Goal: Information Seeking & Learning: Learn about a topic

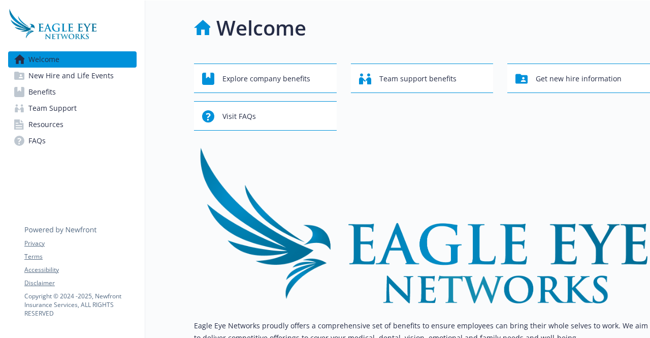
click at [98, 79] on span "New Hire and Life Events" at bounding box center [70, 76] width 85 height 16
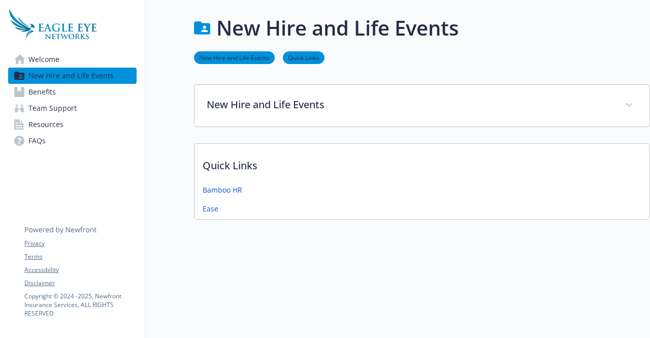
scroll to position [8, 0]
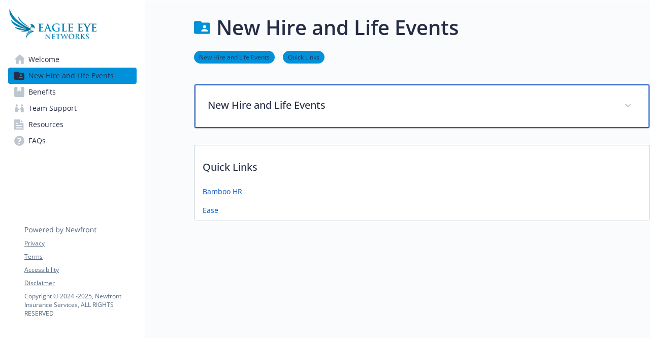
click at [256, 103] on p "New Hire and Life Events" at bounding box center [410, 104] width 404 height 15
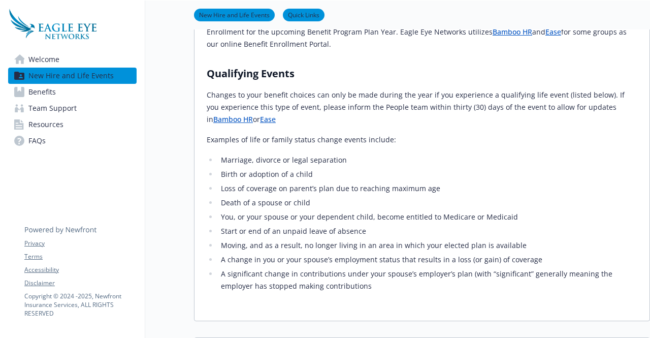
scroll to position [313, 0]
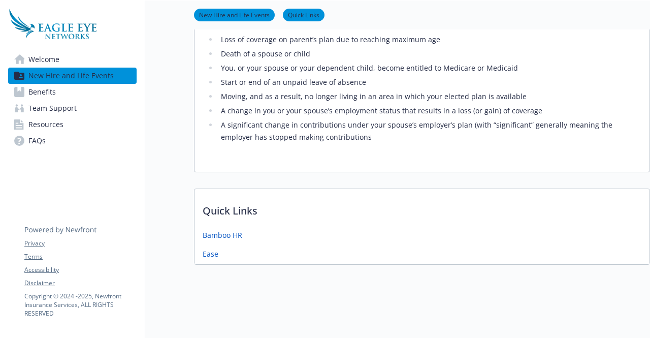
click at [35, 97] on span "Benefits" at bounding box center [41, 92] width 27 height 16
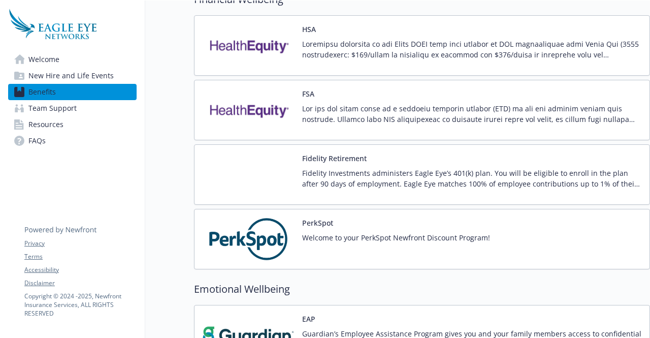
scroll to position [1033, 0]
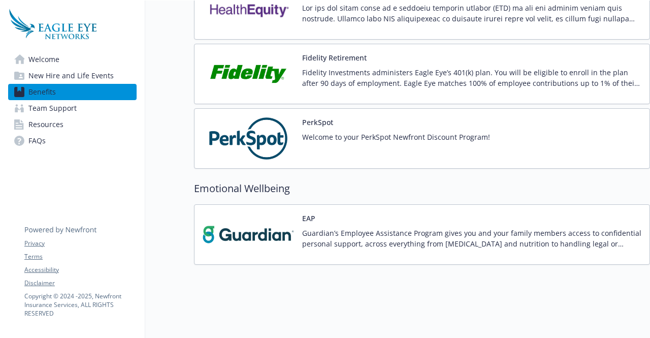
click at [449, 78] on p "Fidelity Investments administers Eagle Eye’s 401(k) plan. You will be eligible …" at bounding box center [471, 77] width 339 height 21
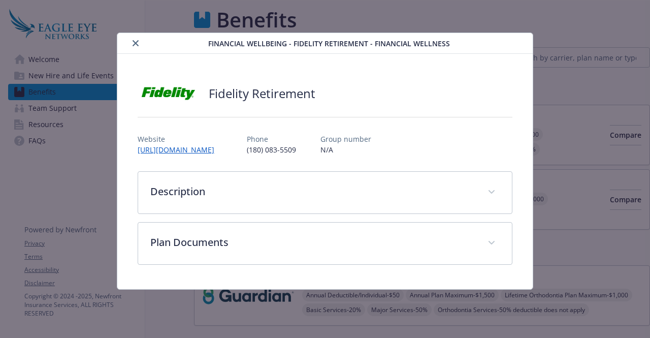
scroll to position [1033, 0]
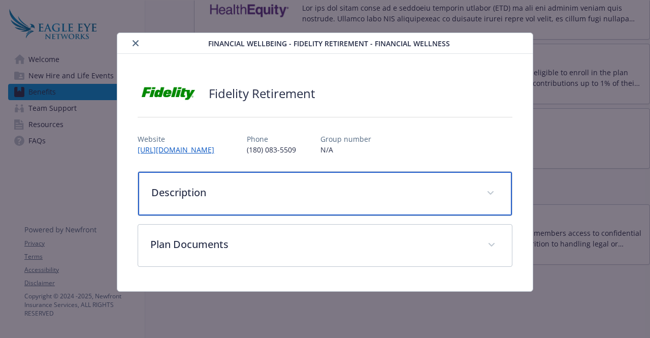
click at [291, 189] on p "Description" at bounding box center [312, 192] width 322 height 15
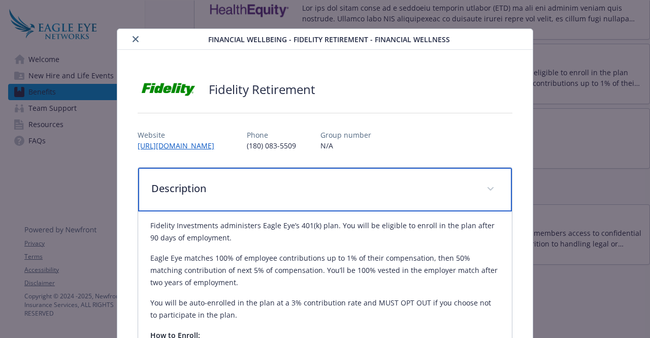
scroll to position [5, 0]
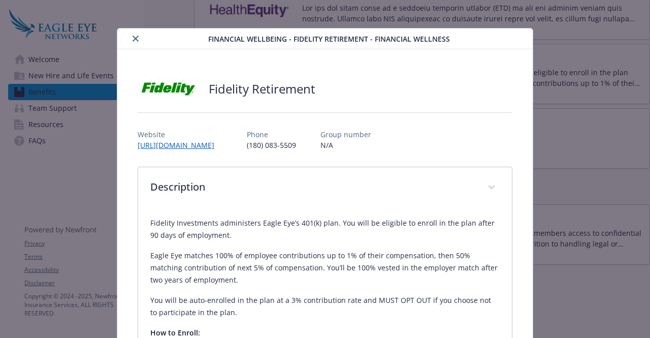
click at [134, 37] on icon "close" at bounding box center [135, 39] width 6 height 6
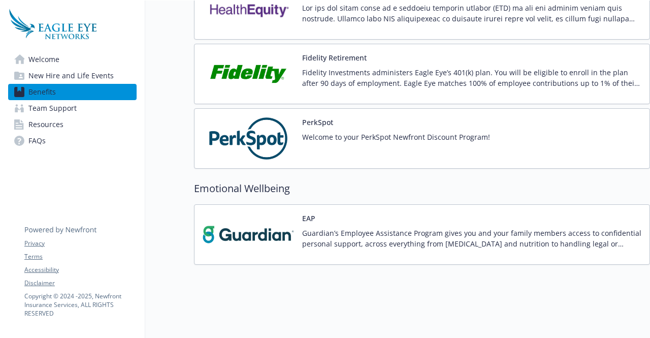
click at [72, 128] on link "Resources" at bounding box center [72, 124] width 128 height 16
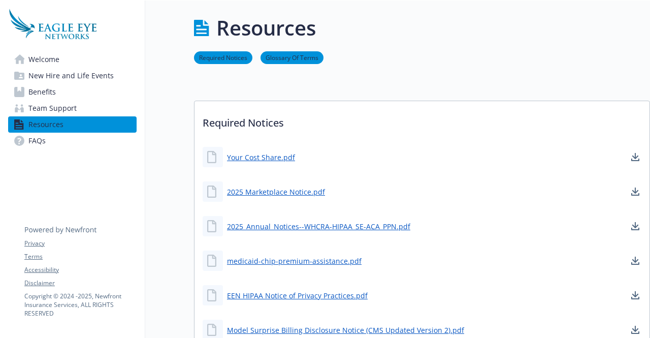
click at [58, 144] on link "FAQs" at bounding box center [72, 140] width 128 height 16
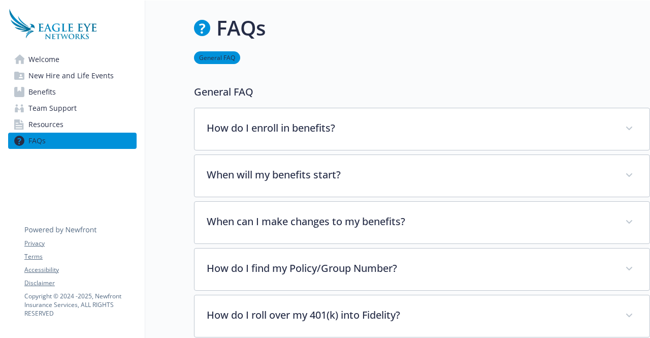
click at [33, 61] on span "Welcome" at bounding box center [43, 59] width 31 height 16
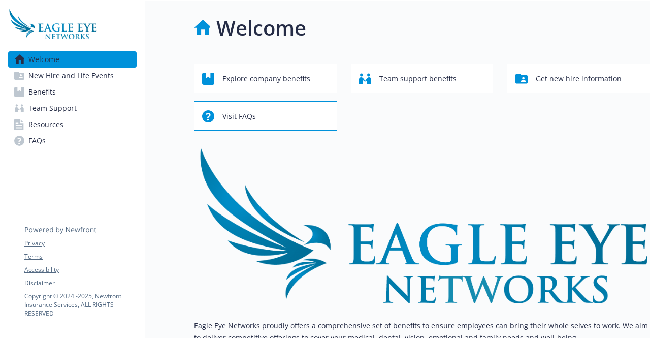
click at [69, 109] on span "Team Support" at bounding box center [52, 108] width 48 height 16
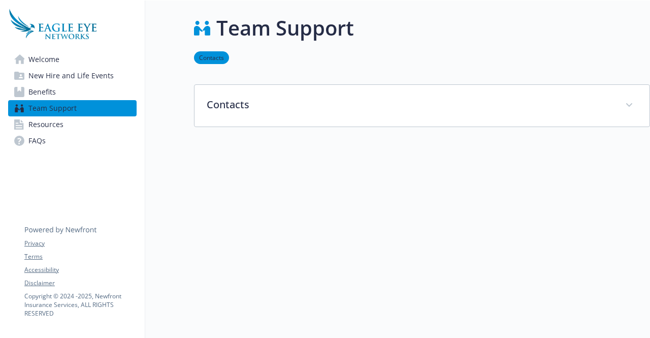
click at [30, 90] on span "Benefits" at bounding box center [41, 92] width 27 height 16
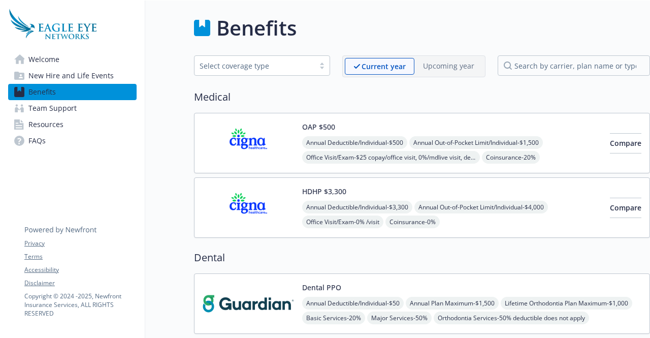
click at [82, 118] on link "Resources" at bounding box center [72, 124] width 128 height 16
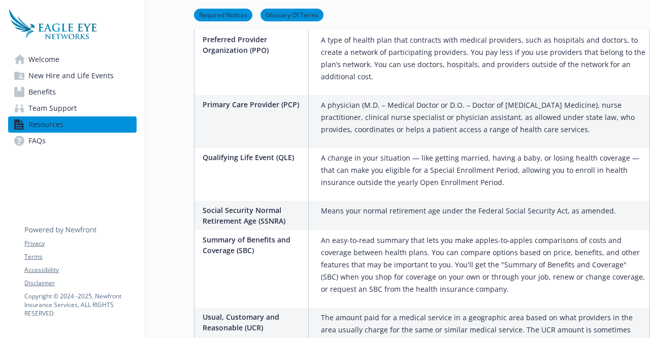
scroll to position [1765, 0]
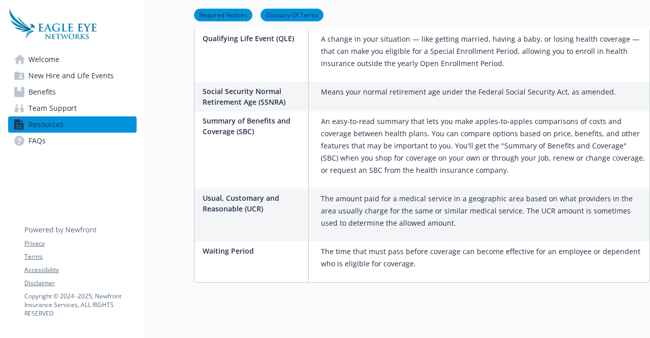
click at [31, 148] on span "FAQs" at bounding box center [36, 140] width 17 height 16
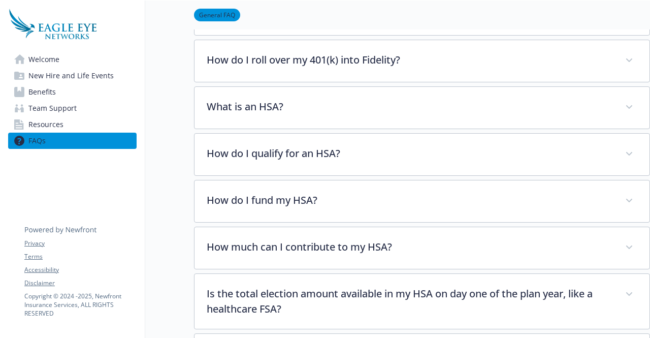
scroll to position [255, 8]
